Goal: Check status: Check status

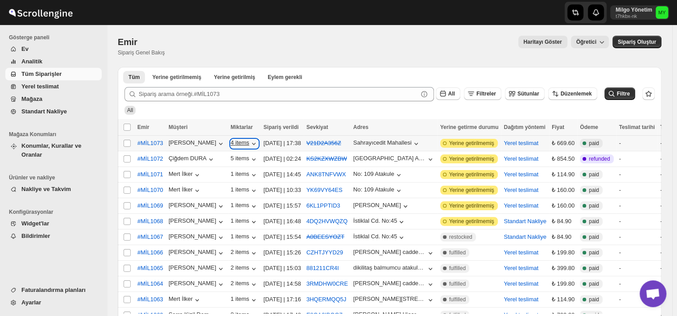
click at [249, 145] on icon "button" at bounding box center [253, 143] width 9 height 9
click at [151, 144] on span "#MİL1073" at bounding box center [150, 143] width 26 height 9
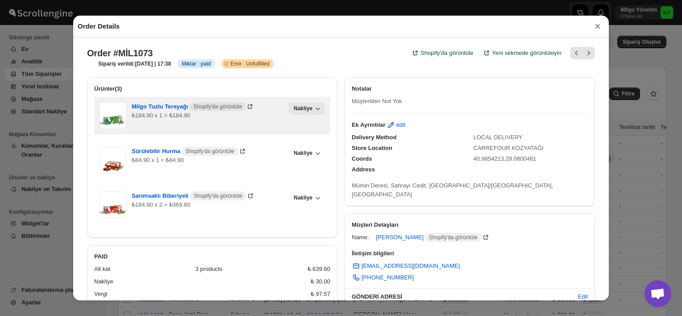
click at [316, 112] on icon "button" at bounding box center [317, 108] width 9 height 9
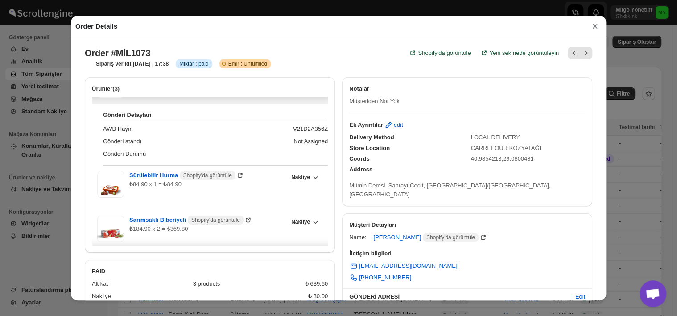
scroll to position [40, 0]
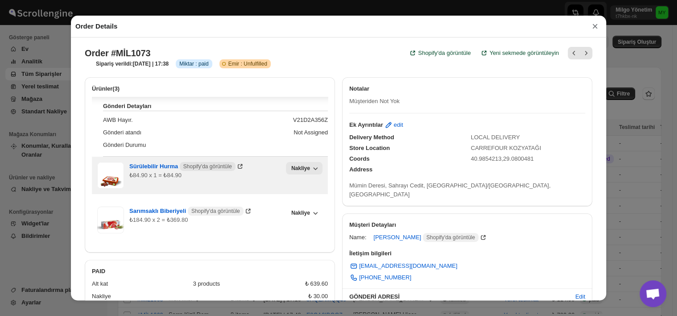
click at [311, 173] on icon "button" at bounding box center [315, 168] width 9 height 9
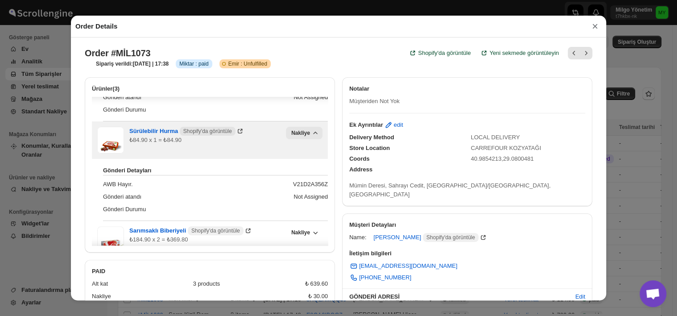
scroll to position [95, 0]
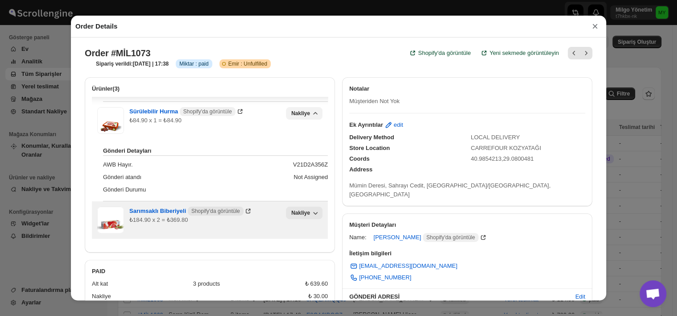
click at [302, 216] on span "Nakliye" at bounding box center [300, 212] width 19 height 7
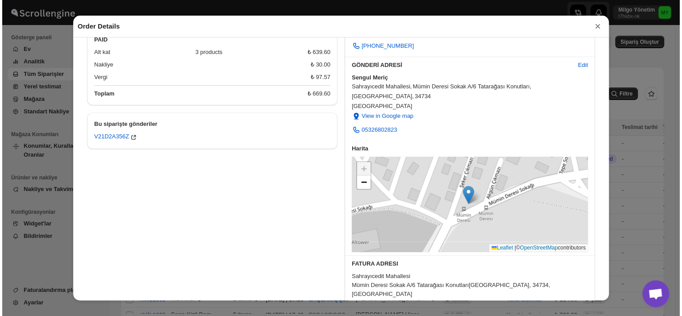
scroll to position [265, 0]
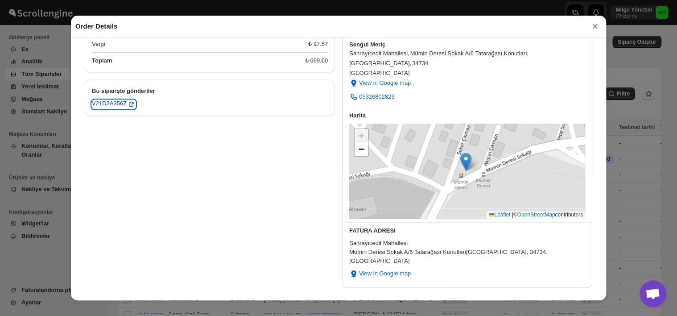
click at [111, 106] on div "V21D2A356Z" at bounding box center [114, 104] width 44 height 9
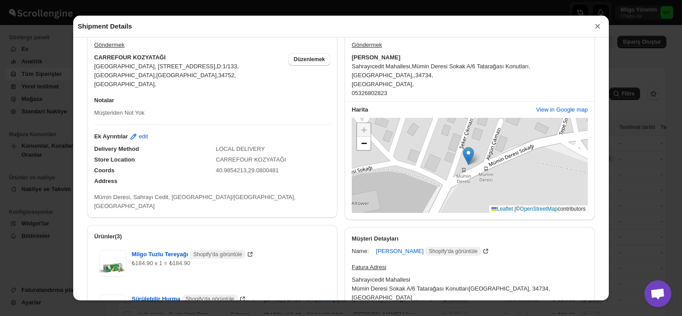
scroll to position [0, 0]
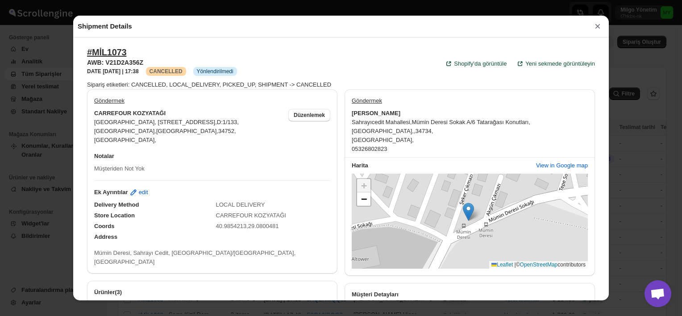
click at [597, 29] on button "×" at bounding box center [597, 26] width 13 height 12
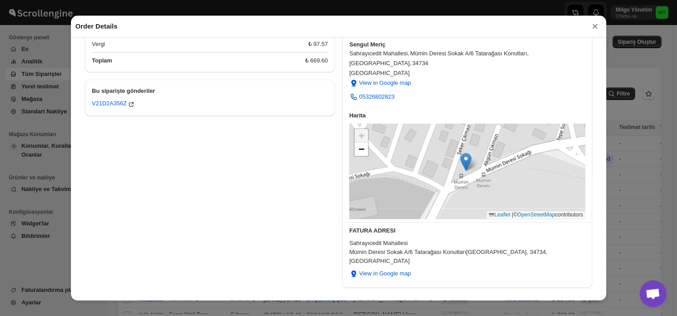
click at [597, 27] on button "×" at bounding box center [594, 26] width 13 height 12
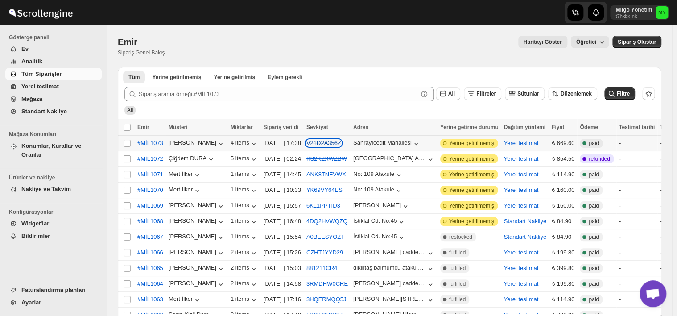
click at [327, 145] on s "V21D2A356Z" at bounding box center [323, 143] width 35 height 7
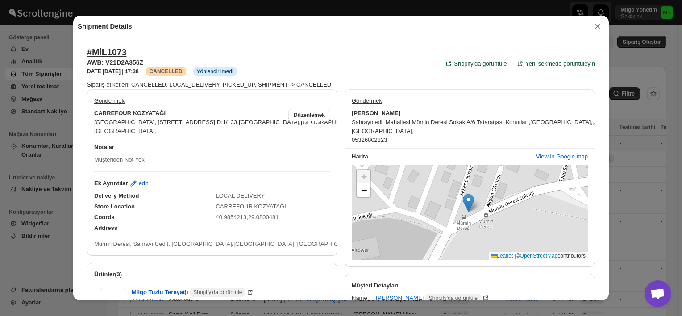
drag, startPoint x: 601, startPoint y: 29, endPoint x: 592, endPoint y: 29, distance: 8.5
click at [600, 29] on button "×" at bounding box center [597, 26] width 13 height 12
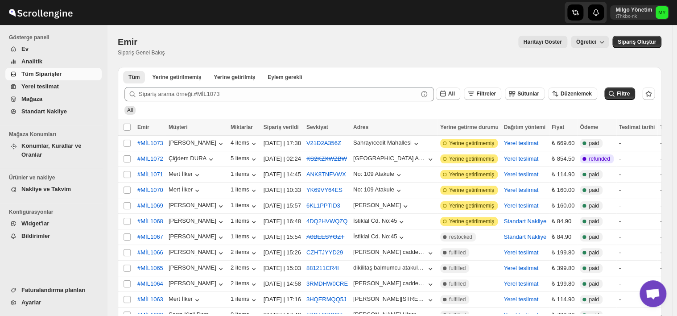
click at [34, 87] on span "Yerel teslimat" at bounding box center [39, 86] width 37 height 7
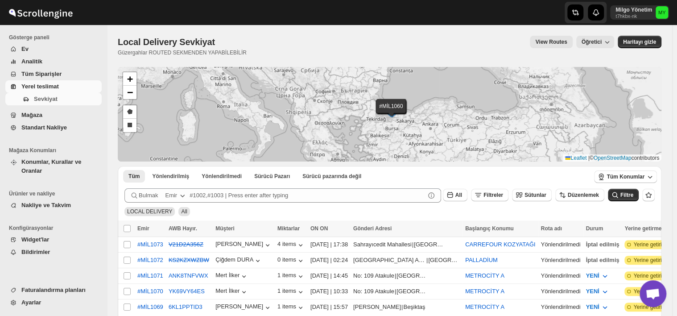
click at [38, 73] on span "Tüm Siparişler" at bounding box center [41, 73] width 40 height 7
